Goal: Find specific page/section: Find specific page/section

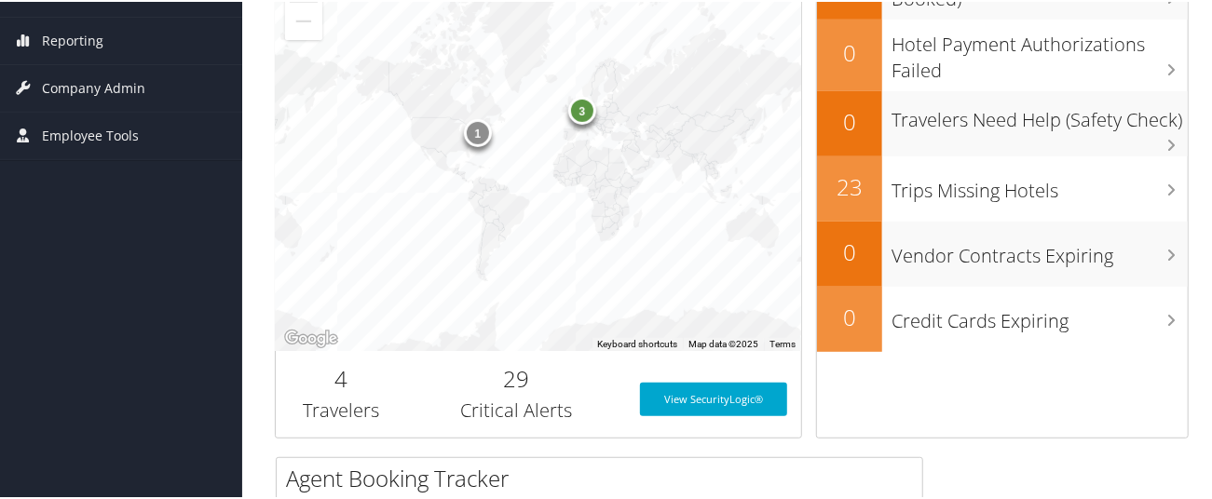
scroll to position [249, 0]
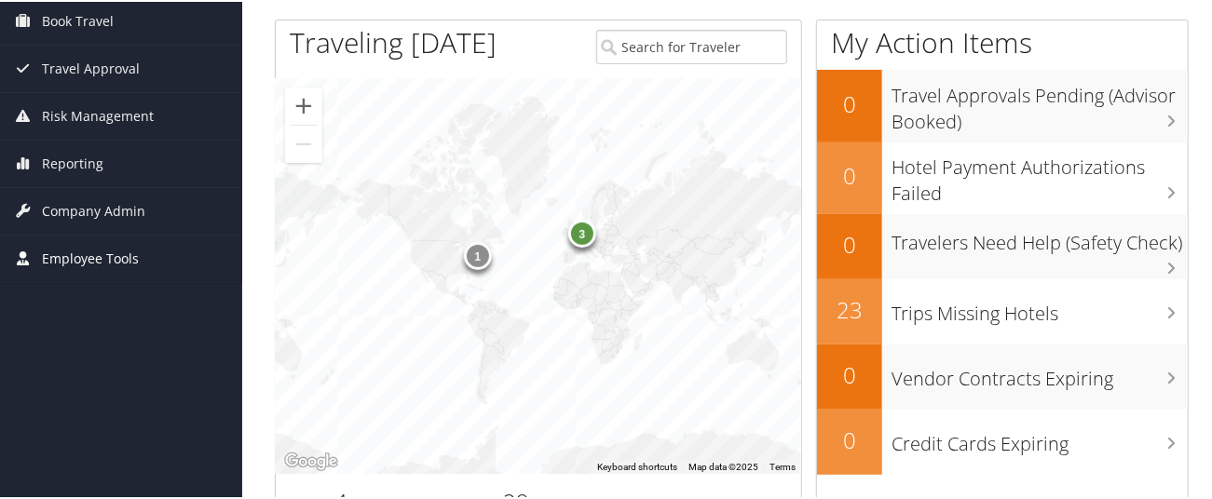
click at [127, 252] on span "Employee Tools" at bounding box center [90, 257] width 97 height 47
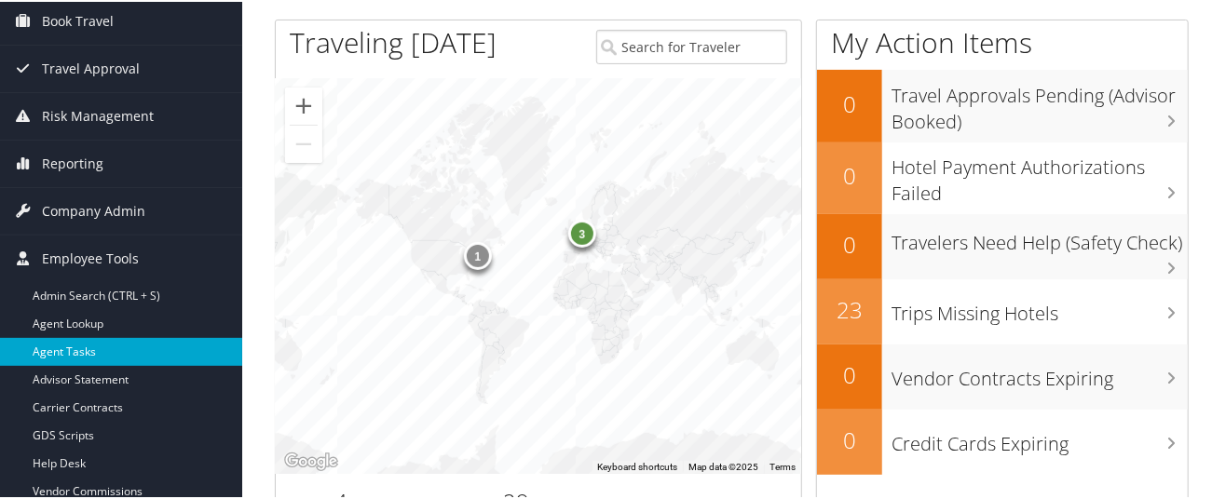
scroll to position [372, 0]
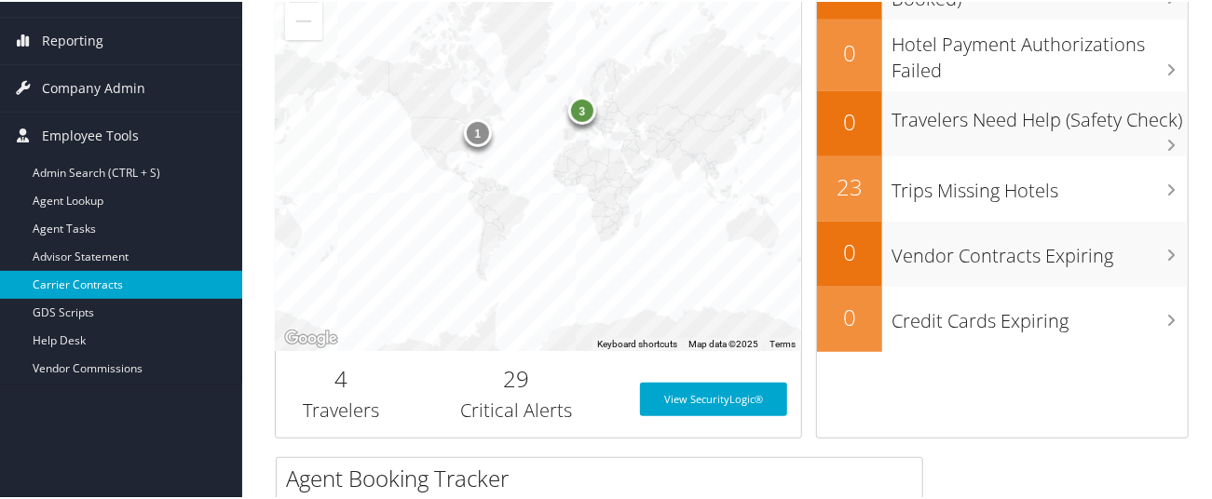
click at [144, 276] on link "Carrier Contracts" at bounding box center [121, 283] width 242 height 28
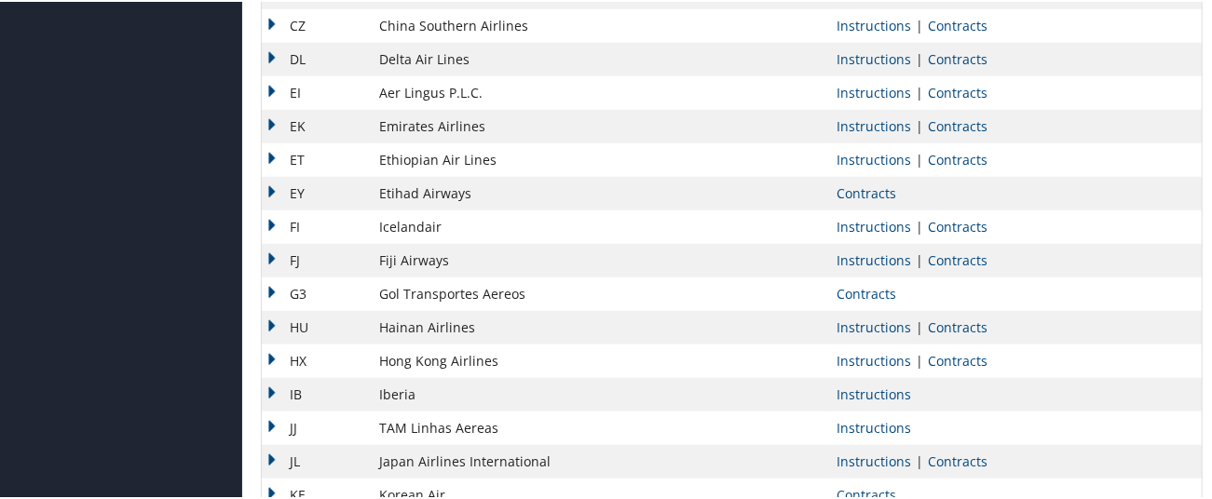
scroll to position [869, 0]
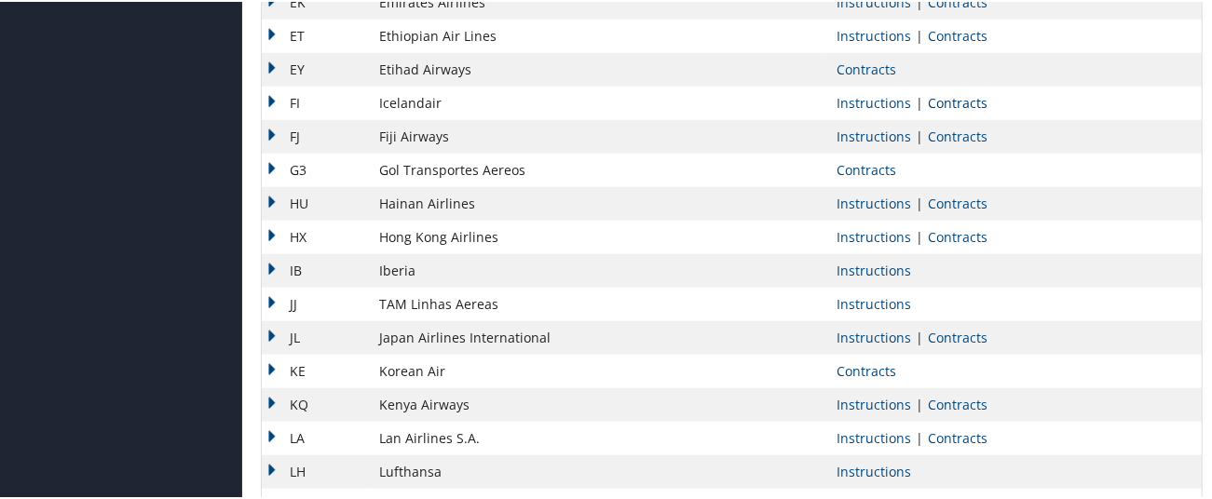
click at [982, 110] on link "Contracts" at bounding box center [958, 101] width 60 height 18
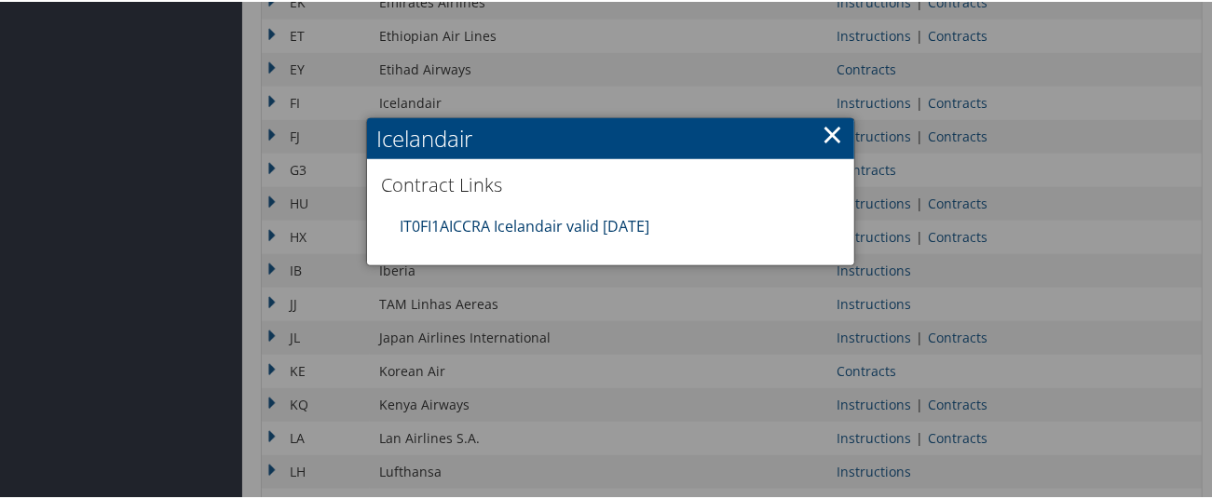
click at [646, 235] on link "IT0FI1AICCRA Icelandair valid [DATE]" at bounding box center [525, 224] width 250 height 20
